Goal: Navigation & Orientation: Understand site structure

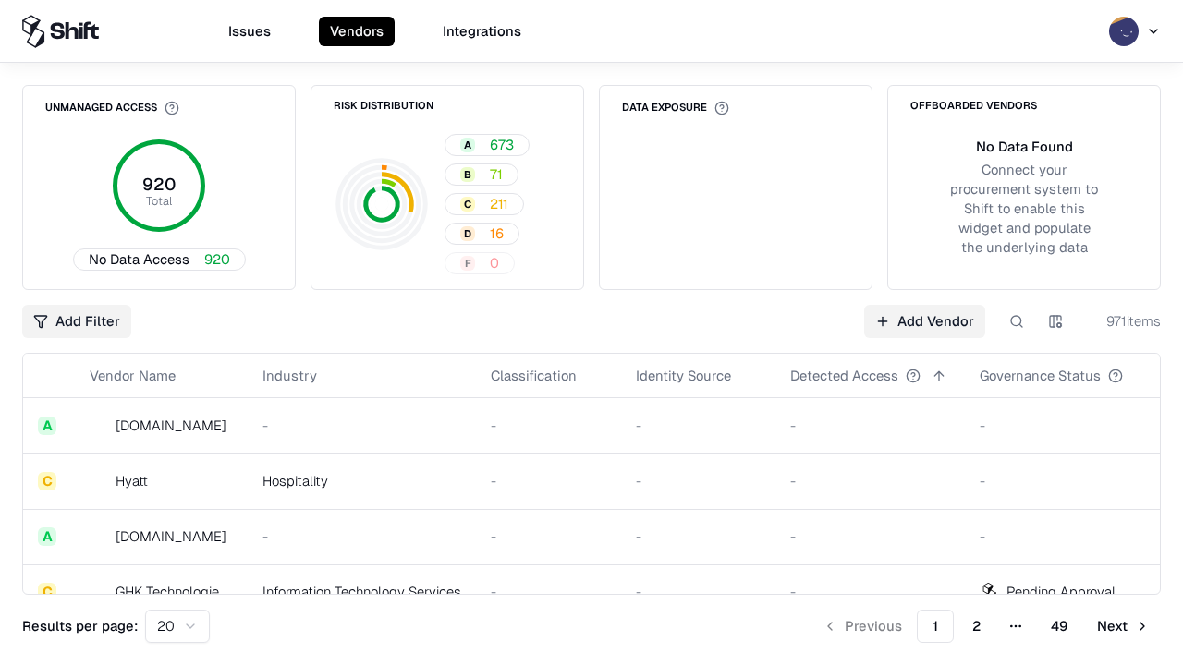
click at [1055, 322] on html "Issues Vendors Integrations Unmanaged Access 920 Total No Data Access 920 Risk …" at bounding box center [591, 332] width 1183 height 665
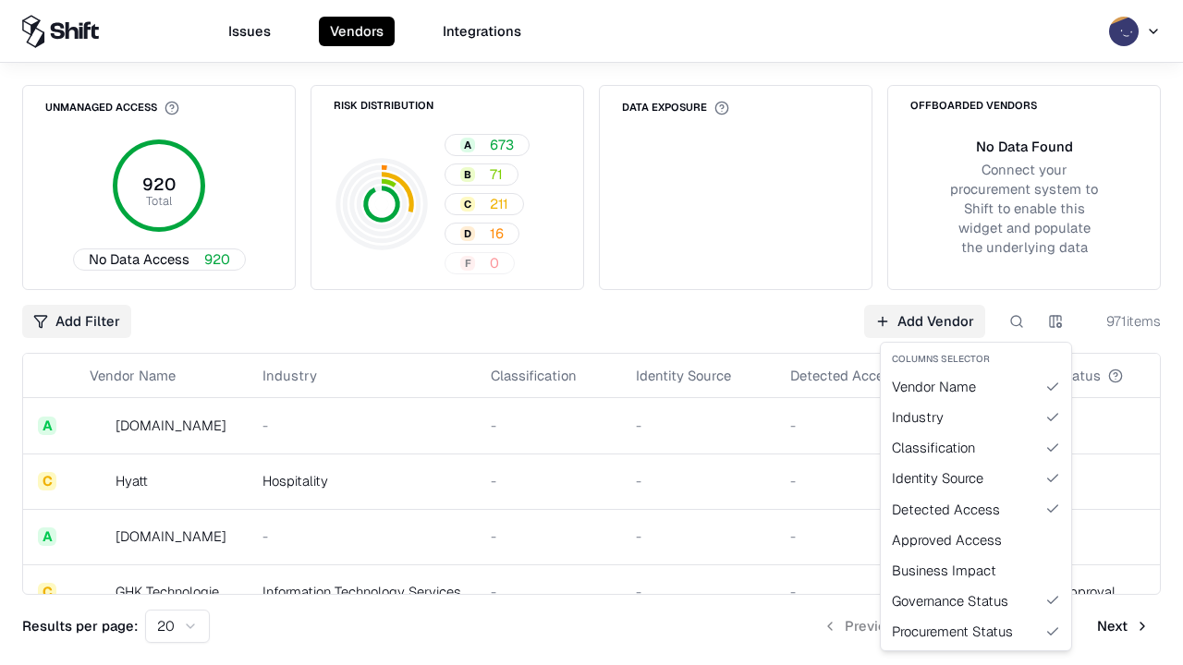
click at [592, 333] on html "Issues Vendors Integrations Unmanaged Access 920 Total No Data Access 920 Risk …" at bounding box center [591, 332] width 1183 height 665
click at [1055, 322] on html "Issues Vendors Integrations Unmanaged Access 920 Total No Data Access 920 Risk …" at bounding box center [591, 332] width 1183 height 665
click at [976, 386] on div "Vendor Name" at bounding box center [975, 387] width 183 height 30
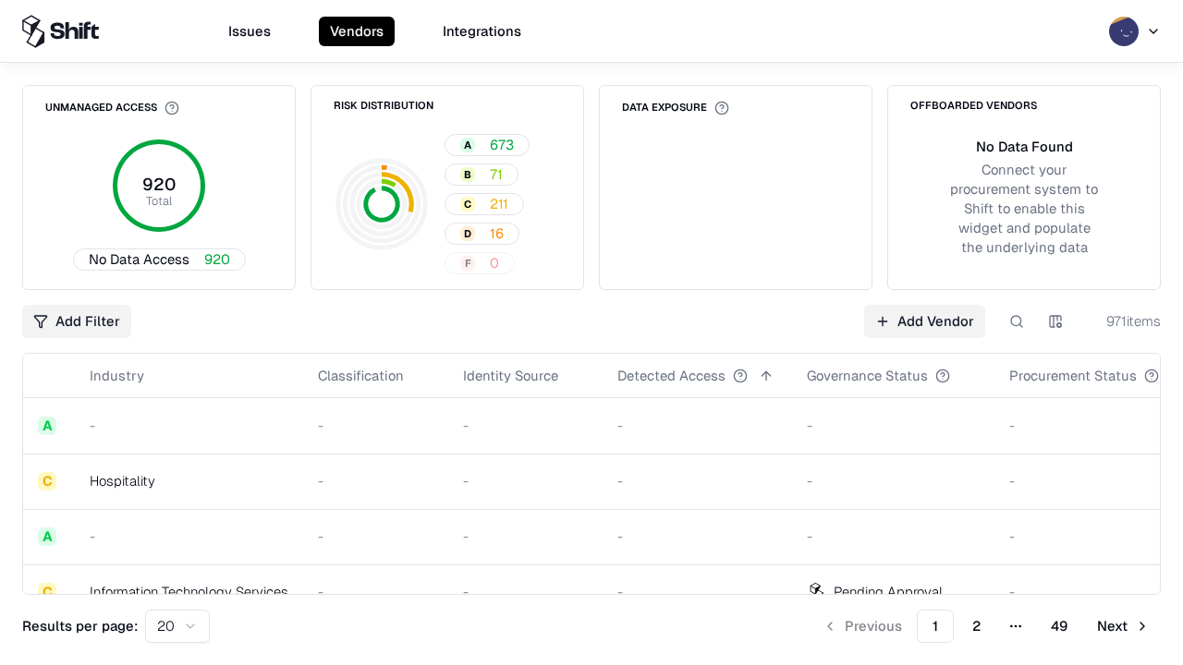
click at [1055, 322] on html "Issues Vendors Integrations Unmanaged Access 920 Total No Data Access 920 Risk …" at bounding box center [591, 332] width 1183 height 665
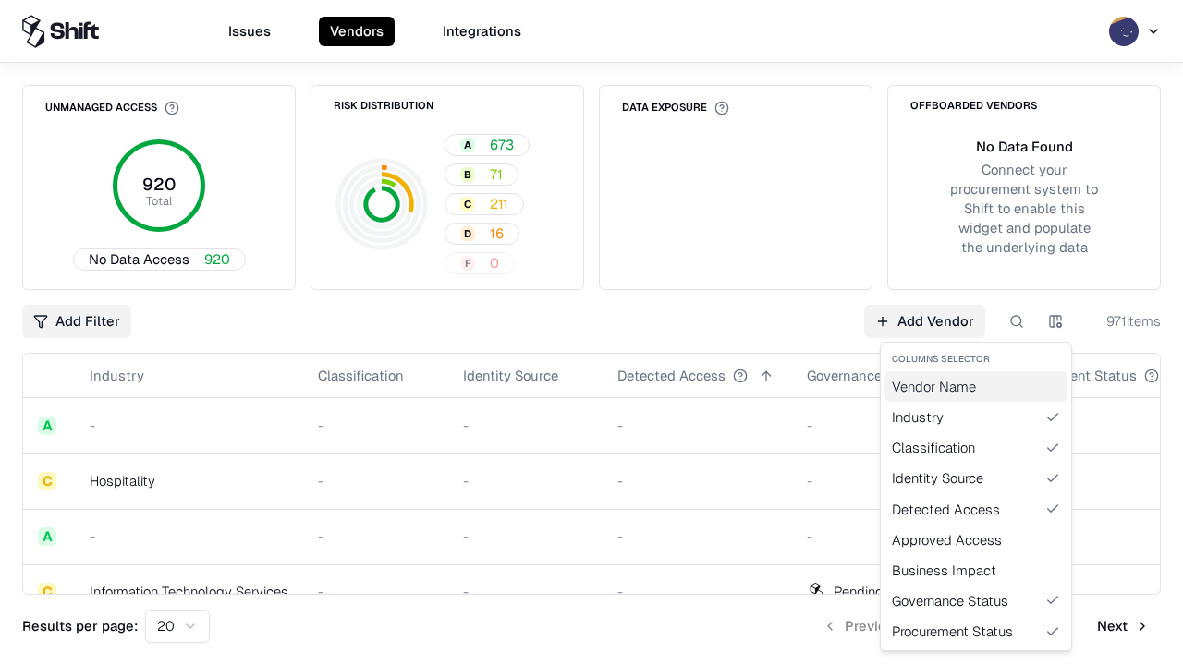
click at [976, 386] on div "Vendor Name" at bounding box center [975, 387] width 183 height 30
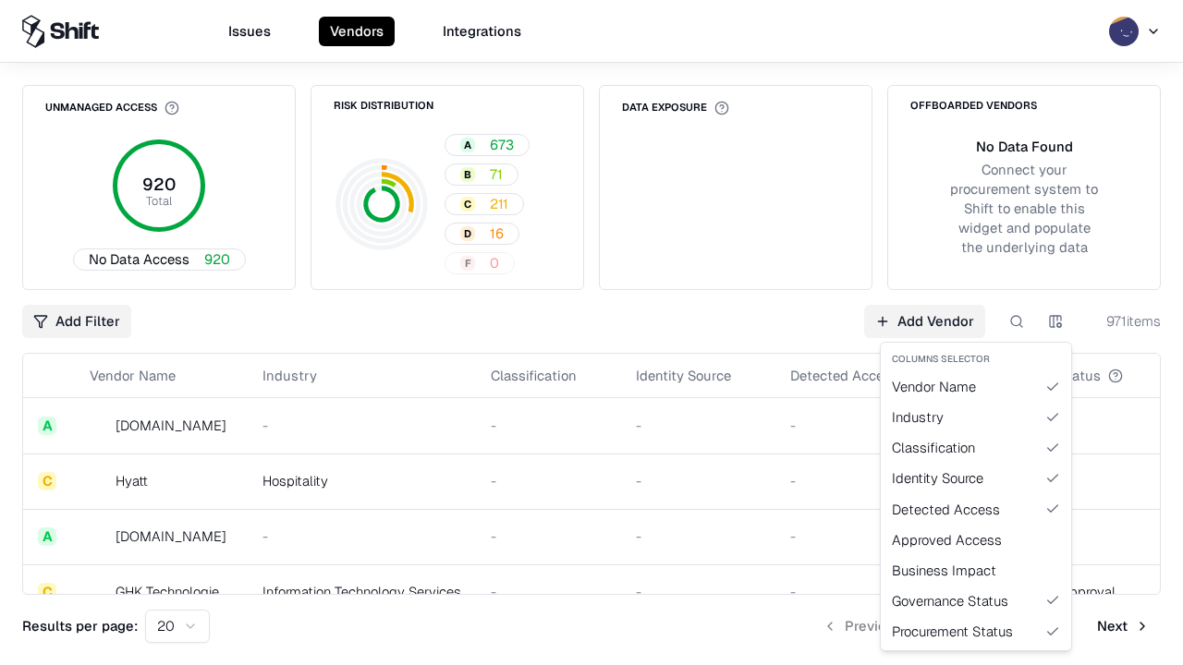
click at [1055, 322] on html "Issues Vendors Integrations Unmanaged Access 920 Total No Data Access 920 Risk …" at bounding box center [591, 332] width 1183 height 665
click at [976, 417] on div "Industry" at bounding box center [975, 417] width 183 height 30
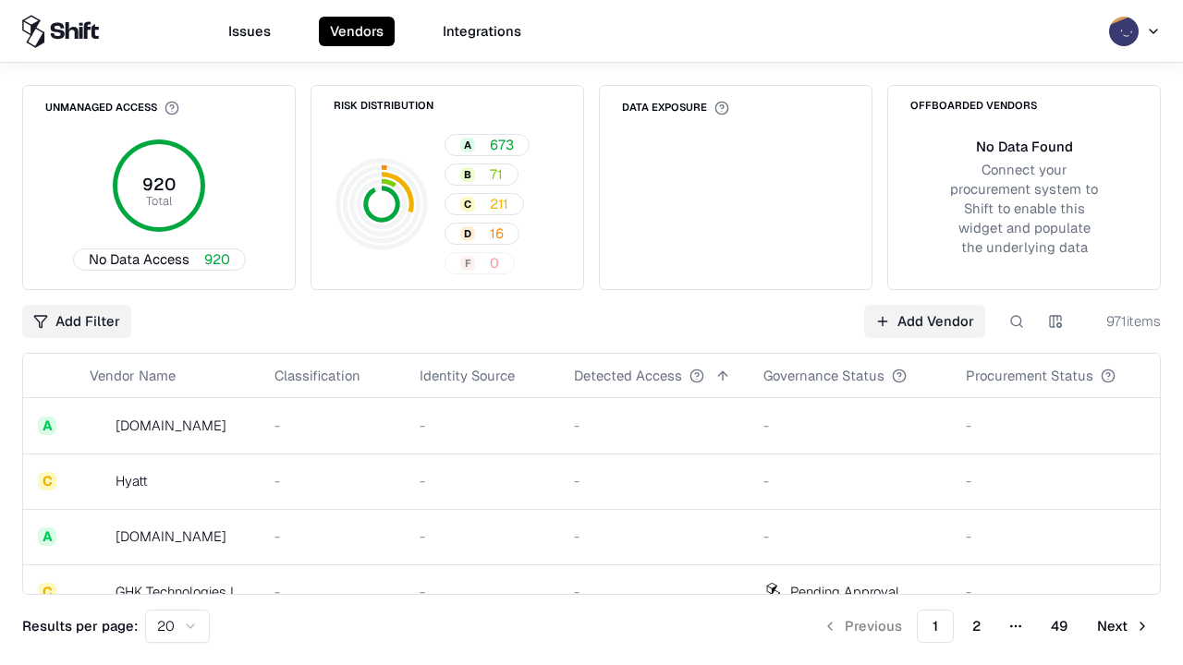
click at [1055, 322] on html "Issues Vendors Integrations Unmanaged Access 920 Total No Data Access 920 Risk …" at bounding box center [591, 332] width 1183 height 665
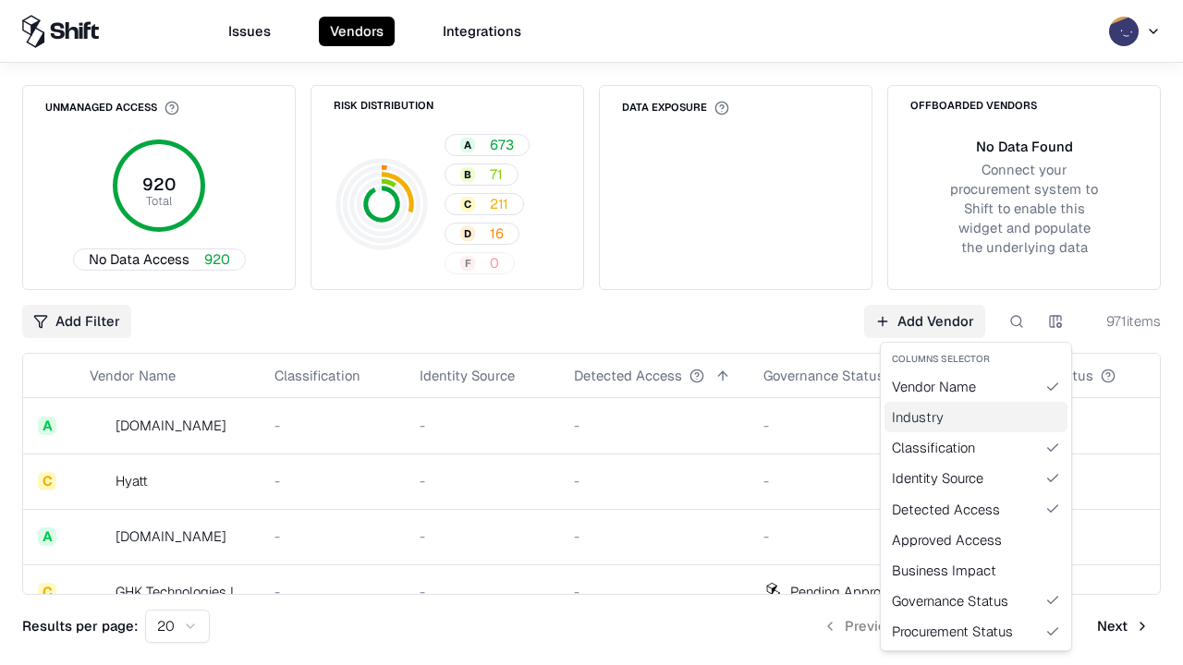
click at [976, 417] on div "Industry" at bounding box center [975, 417] width 183 height 30
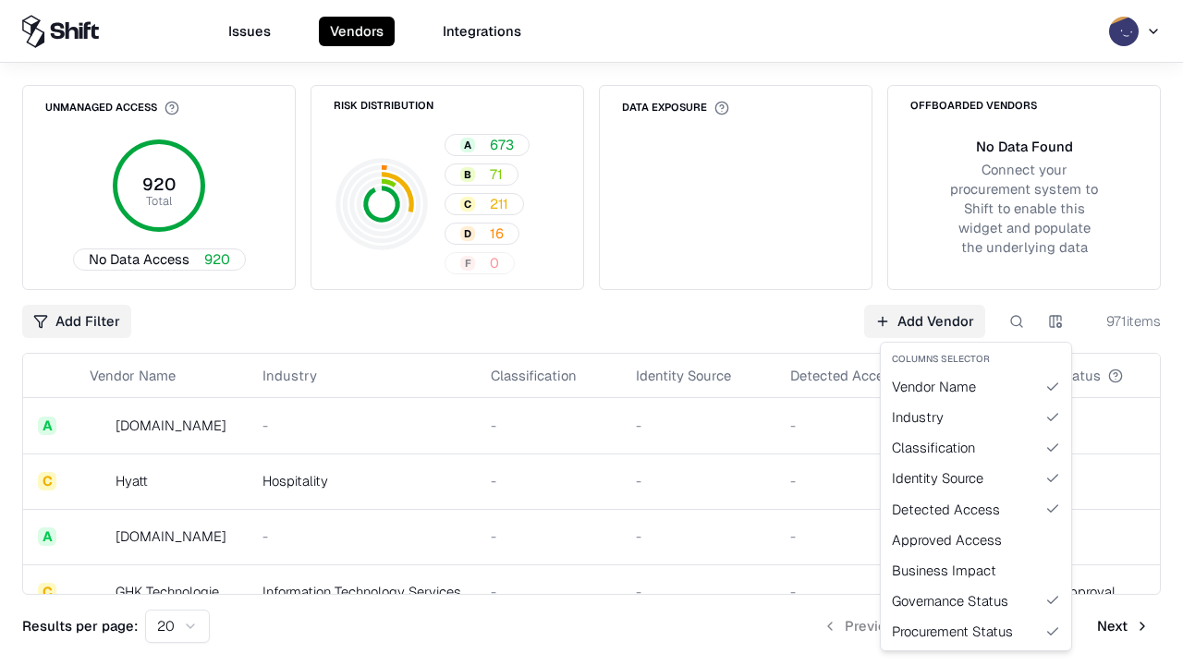
click at [1055, 322] on html "Issues Vendors Integrations Unmanaged Access 920 Total No Data Access 920 Risk …" at bounding box center [591, 332] width 1183 height 665
click at [976, 447] on div "Classification" at bounding box center [975, 448] width 183 height 30
click at [1055, 322] on html "Issues Vendors Integrations Unmanaged Access 920 Total No Data Access 920 Risk …" at bounding box center [591, 332] width 1183 height 665
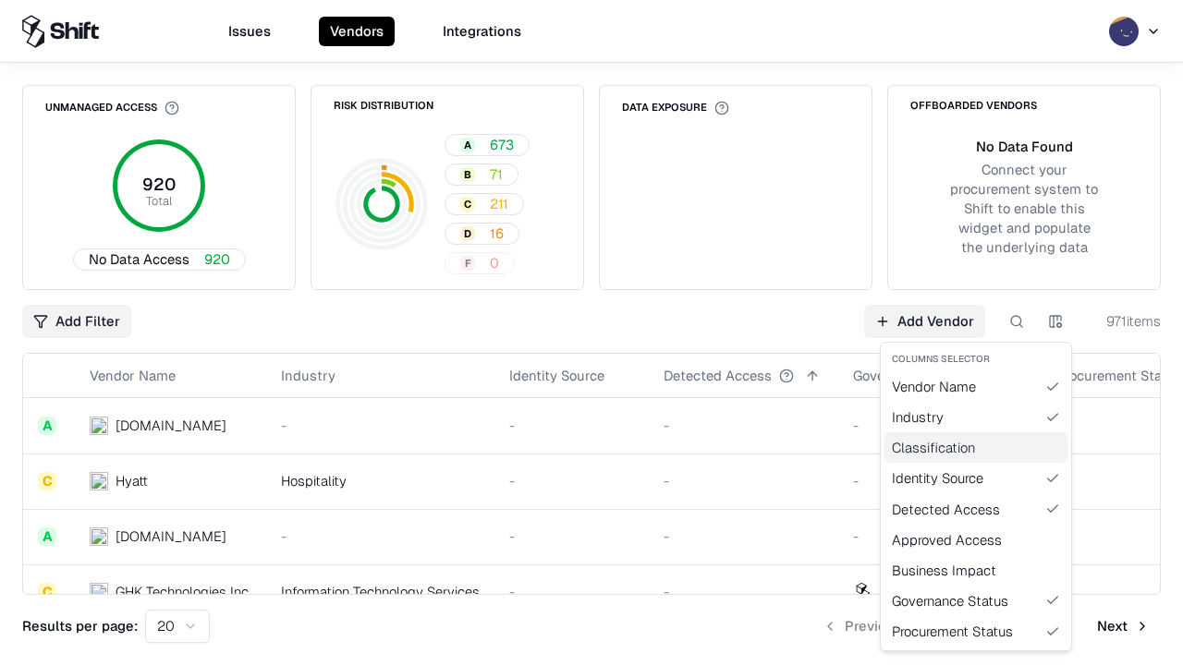
click at [976, 447] on div "Classification" at bounding box center [975, 448] width 183 height 30
